Goal: Transaction & Acquisition: Purchase product/service

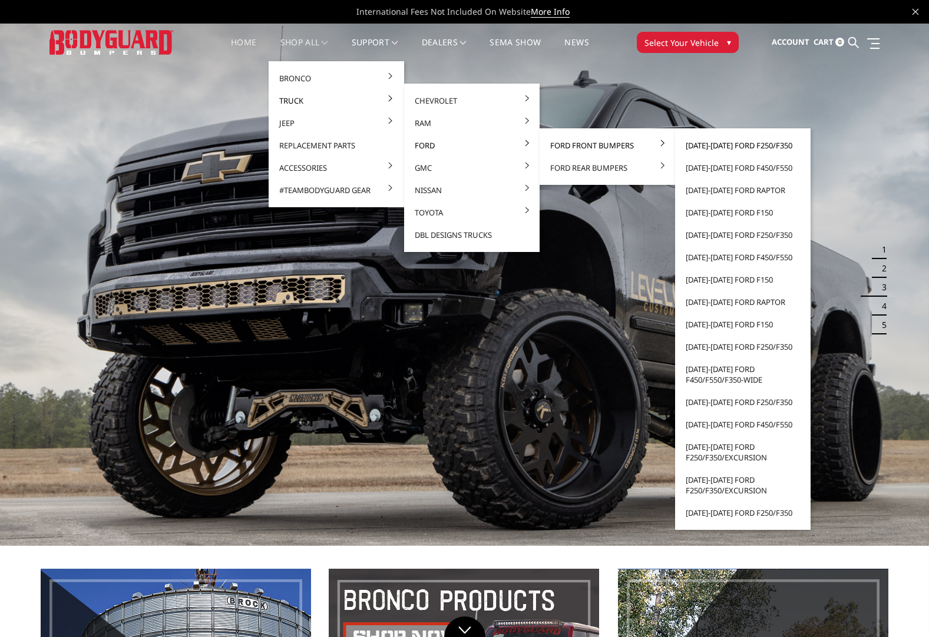
click at [717, 147] on link "[DATE]-[DATE] Ford F250/F350" at bounding box center [743, 145] width 126 height 22
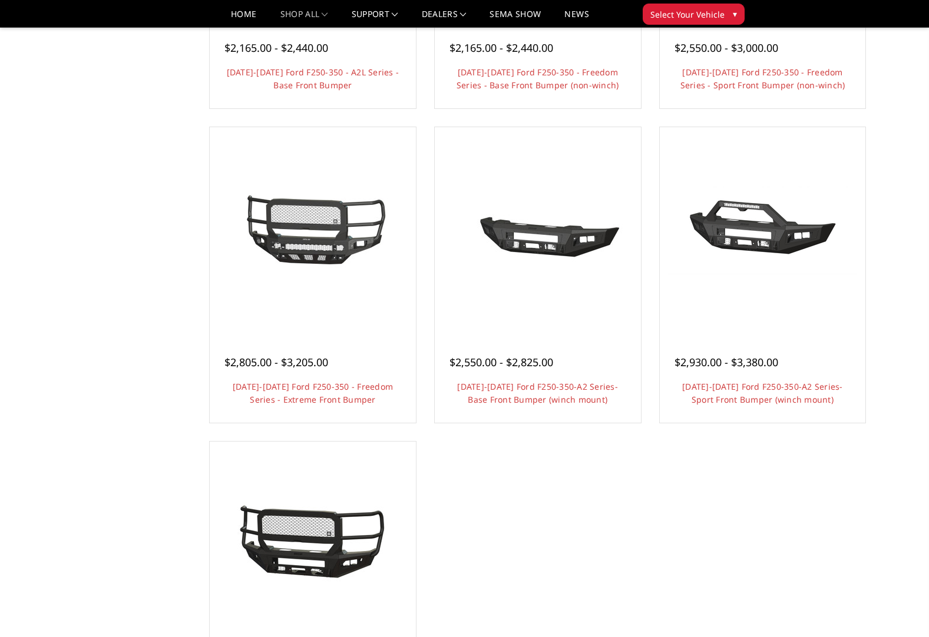
scroll to position [648, 0]
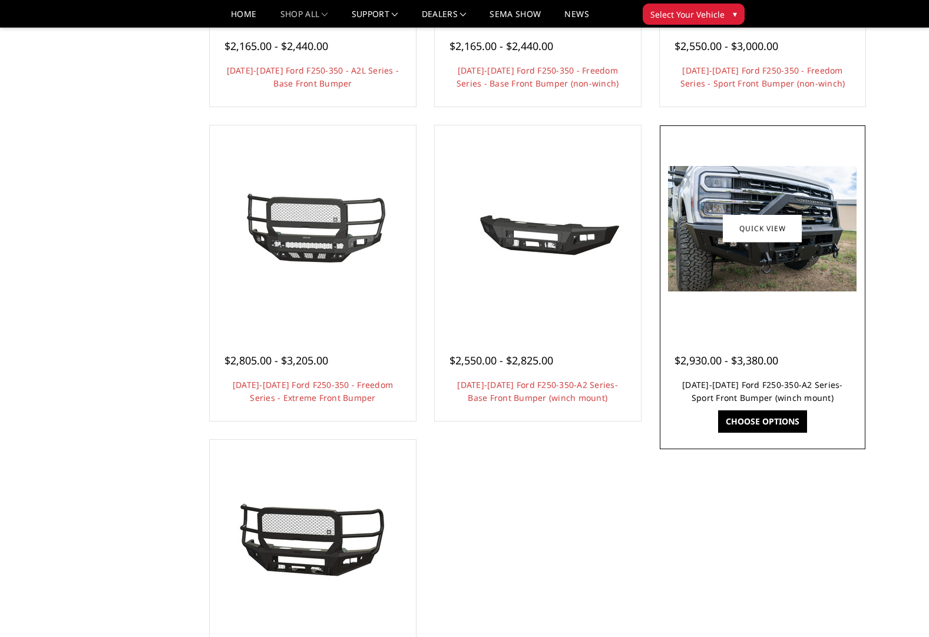
click at [749, 389] on link "[DATE]-[DATE] Ford F250-350-A2 Series-Sport Front Bumper (winch mount)" at bounding box center [762, 391] width 161 height 24
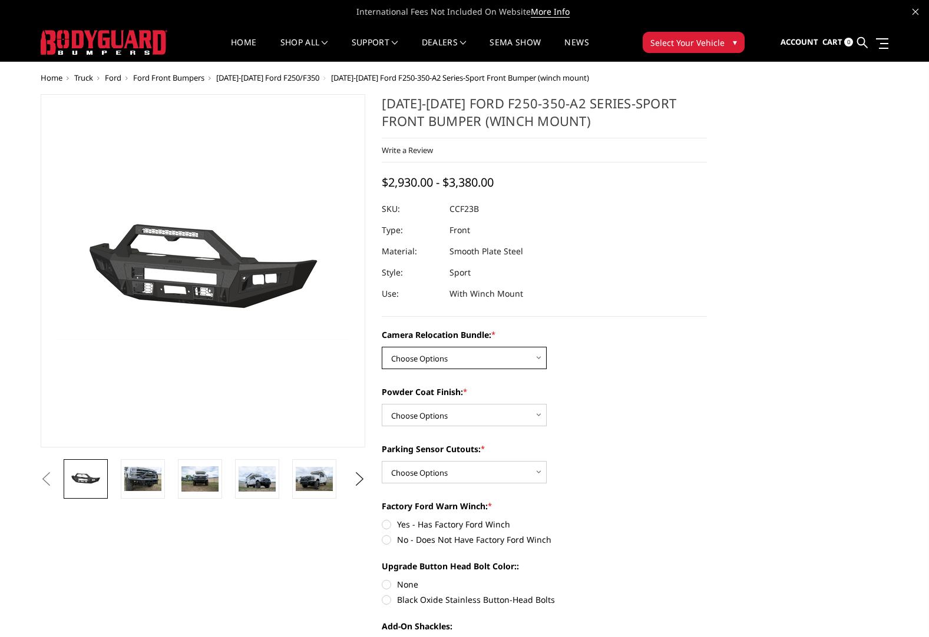
click at [526, 360] on select "Choose Options WITHOUT Camera Relocation Bundle WITH Camera Relocation Bundle" at bounding box center [464, 358] width 165 height 22
select select "2614"
click at [382, 347] on select "Choose Options WITHOUT Camera Relocation Bundle WITH Camera Relocation Bundle" at bounding box center [464, 358] width 165 height 22
click at [533, 416] on select "Choose Options Textured Black Powder Coat Bare Metal" at bounding box center [464, 415] width 165 height 22
select select "2613"
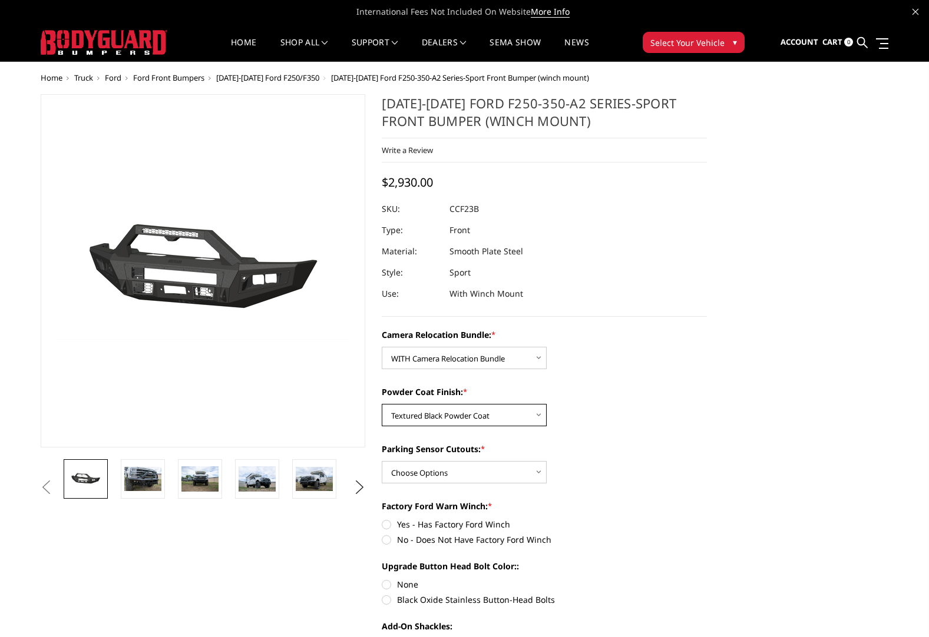
click at [382, 404] on select "Choose Options Textured Black Powder Coat Bare Metal" at bounding box center [464, 415] width 165 height 22
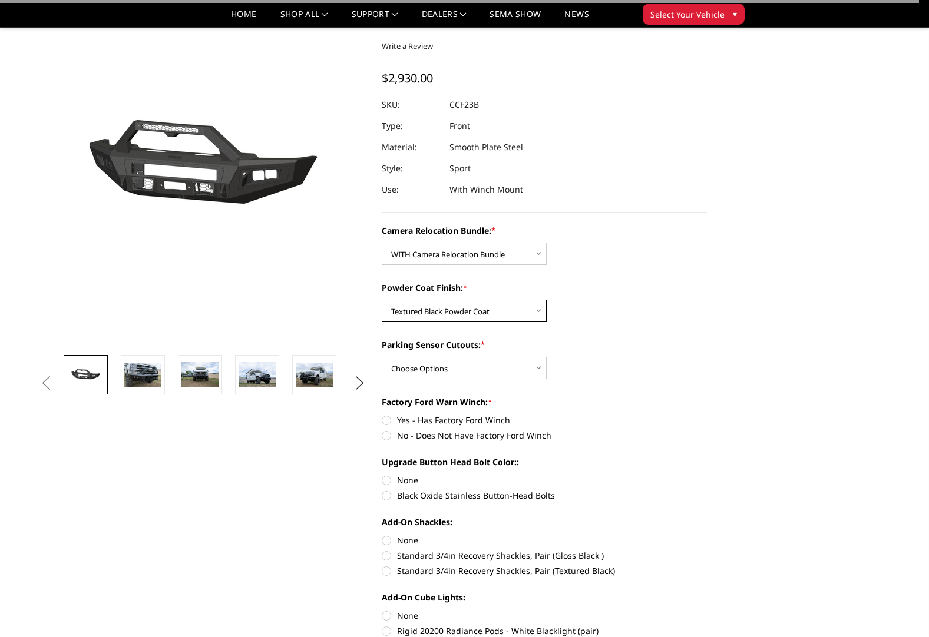
scroll to position [177, 0]
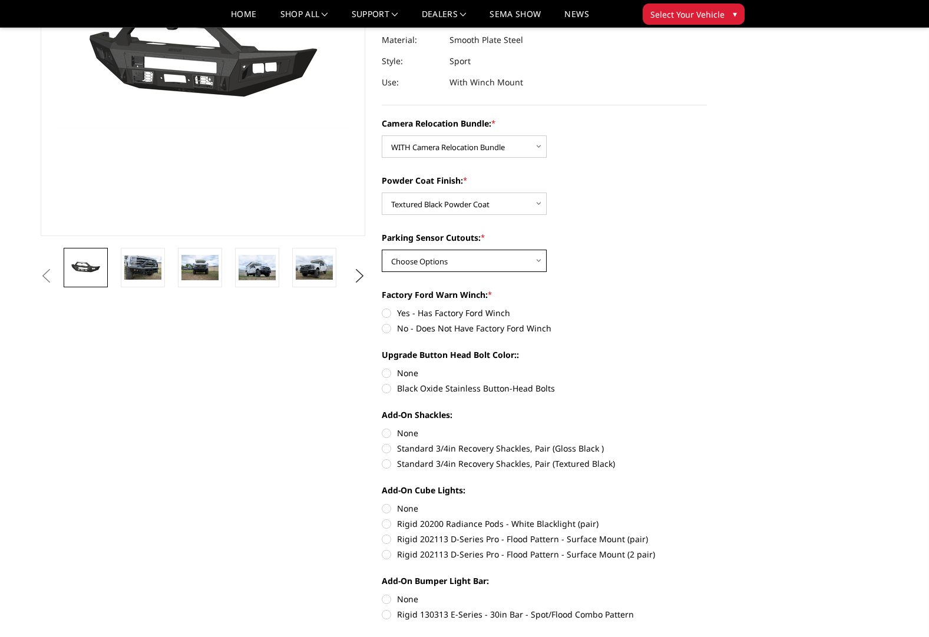
click at [488, 259] on select "Choose Options Yes - With Parking Sensor Cutouts No - Without Parking Sensor Cu…" at bounding box center [464, 261] width 165 height 22
select select "2611"
click at [382, 250] on select "Choose Options Yes - With Parking Sensor Cutouts No - Without Parking Sensor Cu…" at bounding box center [464, 261] width 165 height 22
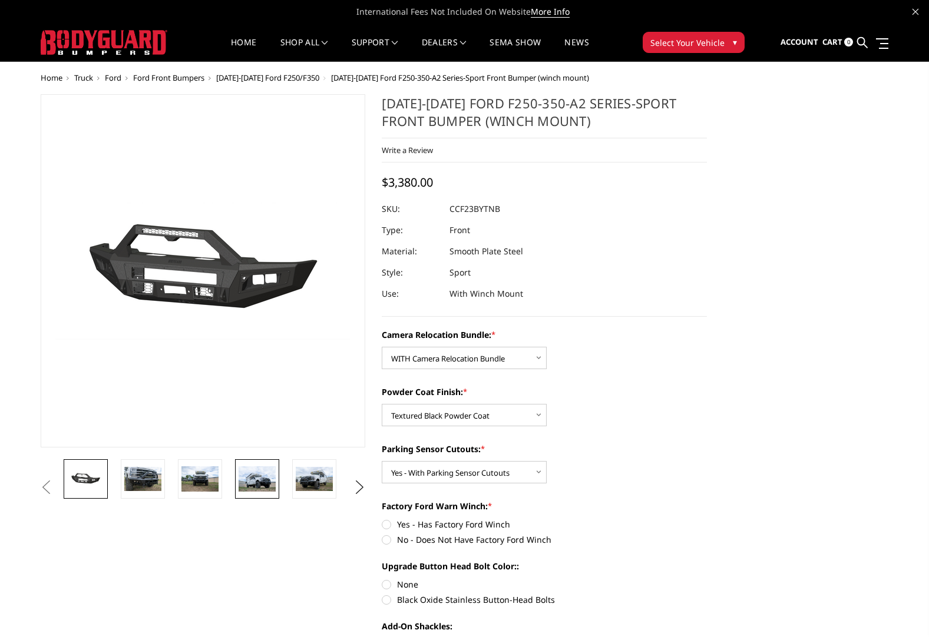
click at [277, 481] on link at bounding box center [257, 478] width 44 height 39
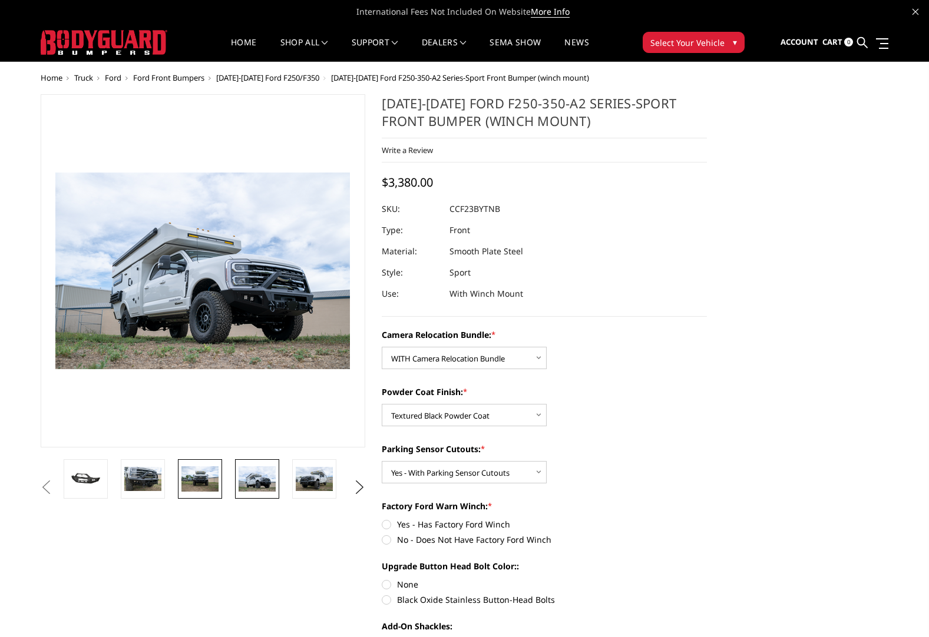
click at [198, 475] on img at bounding box center [199, 478] width 37 height 25
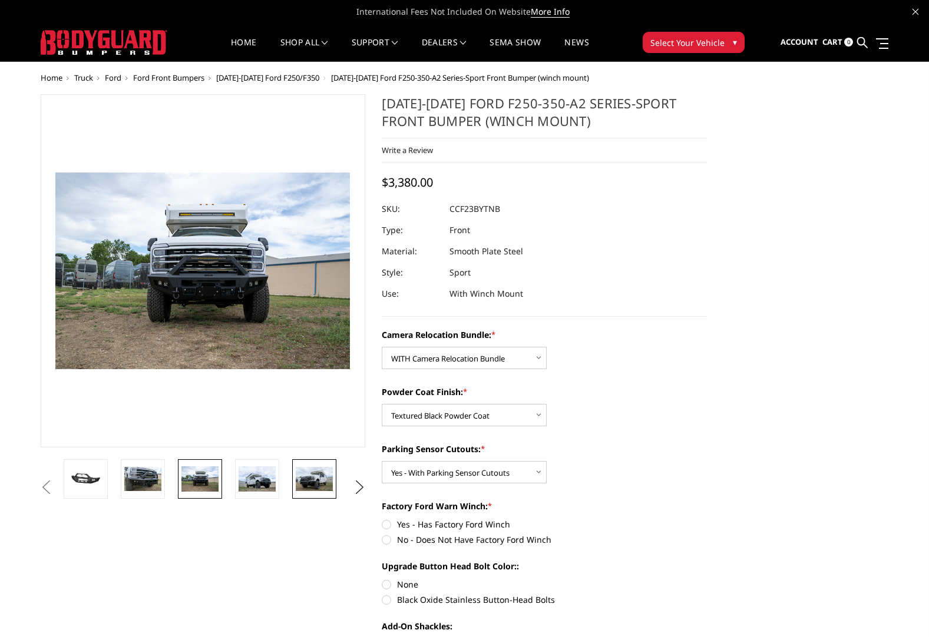
click at [324, 468] on img at bounding box center [314, 479] width 37 height 25
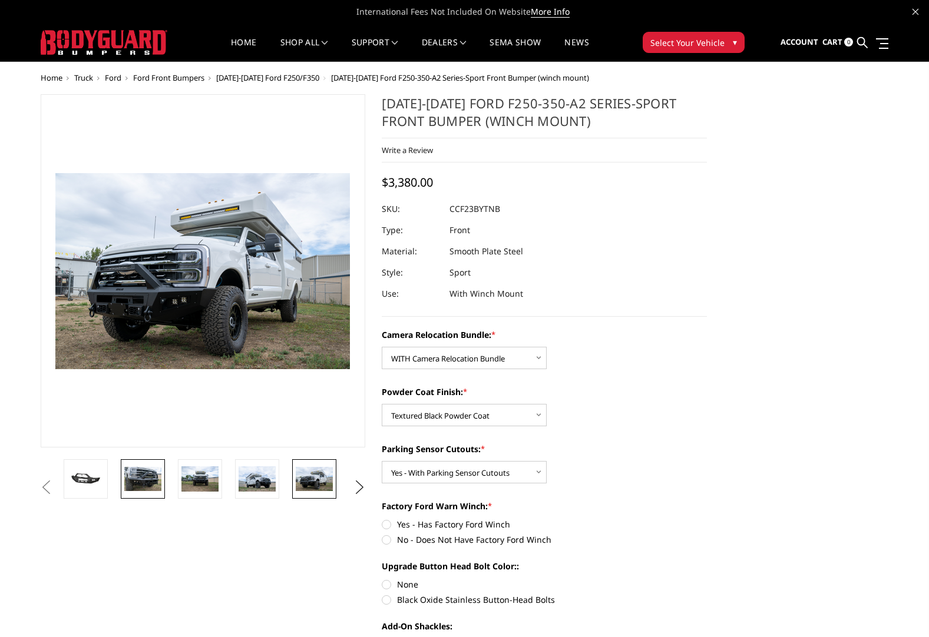
click at [133, 471] on img at bounding box center [142, 479] width 37 height 25
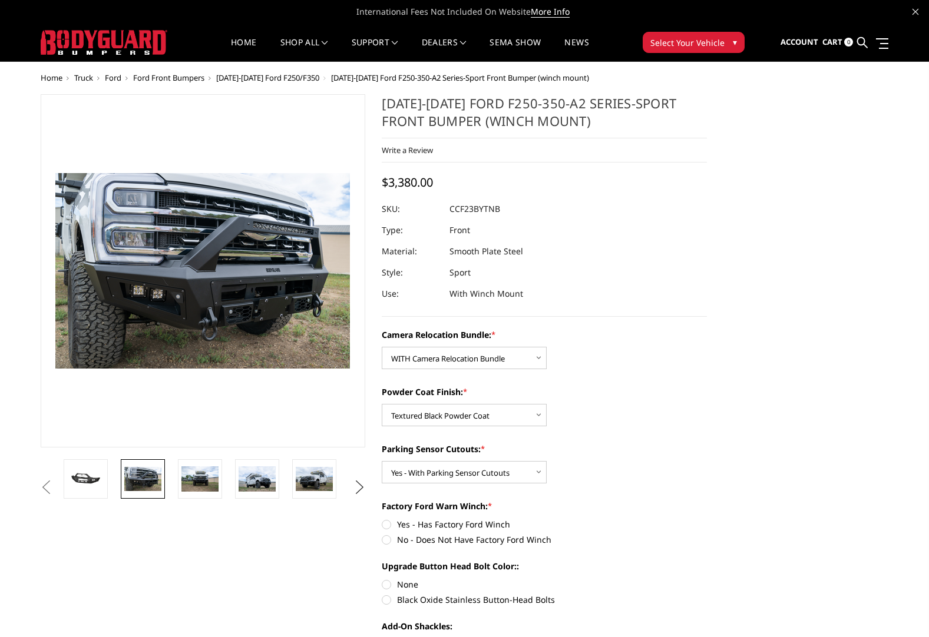
click at [363, 484] on button "Next" at bounding box center [359, 488] width 18 height 18
click at [315, 483] on img at bounding box center [314, 479] width 37 height 25
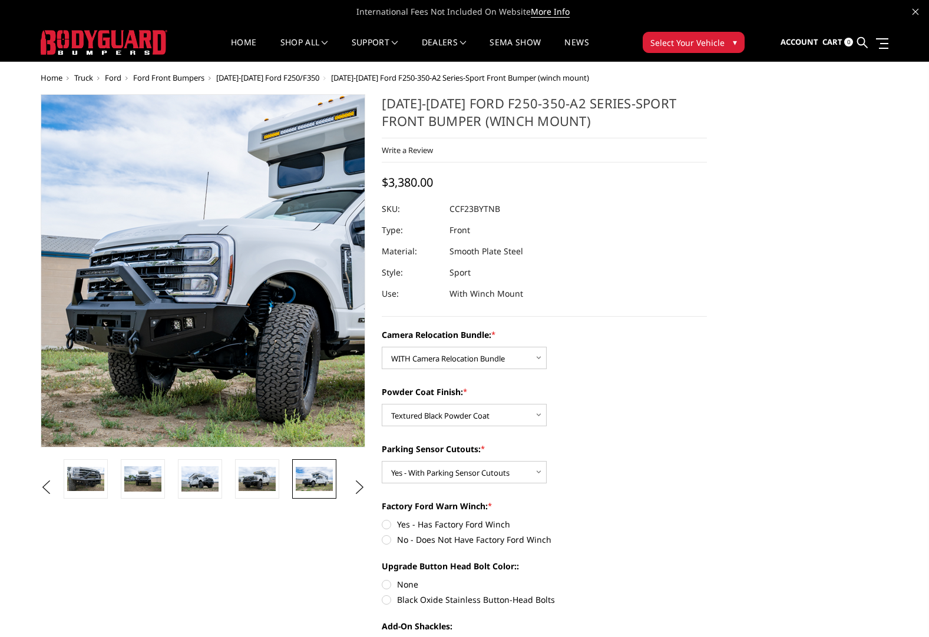
click at [123, 337] on img at bounding box center [309, 244] width 754 height 502
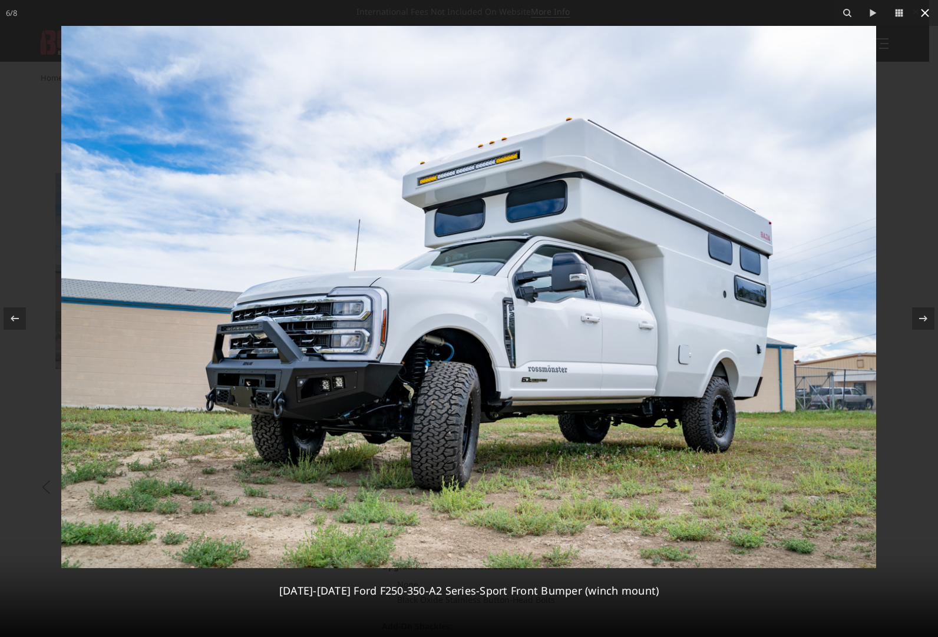
click at [924, 7] on icon at bounding box center [925, 13] width 14 height 14
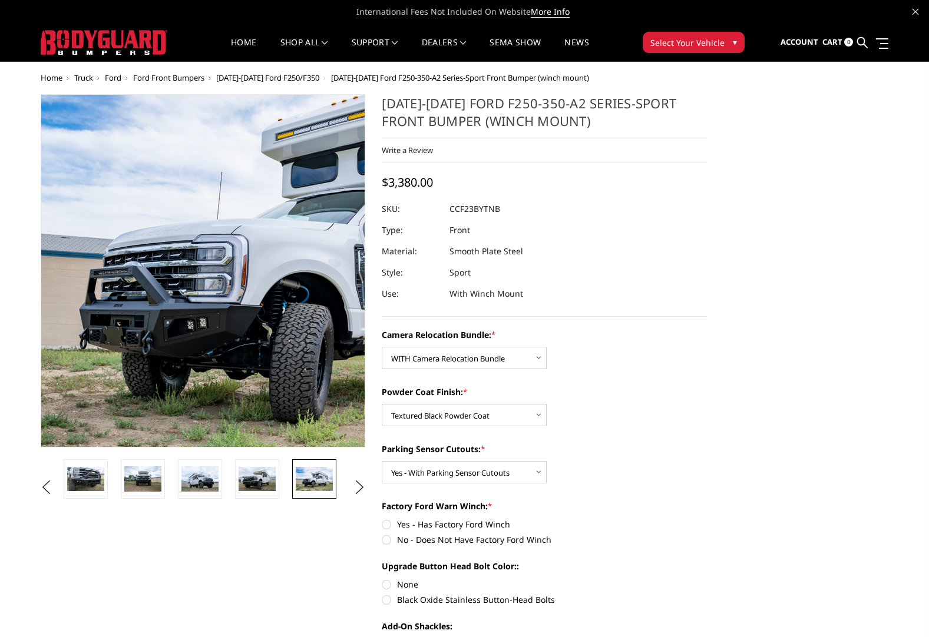
click at [113, 336] on img at bounding box center [323, 244] width 754 height 502
